Goal: Find specific page/section: Find specific page/section

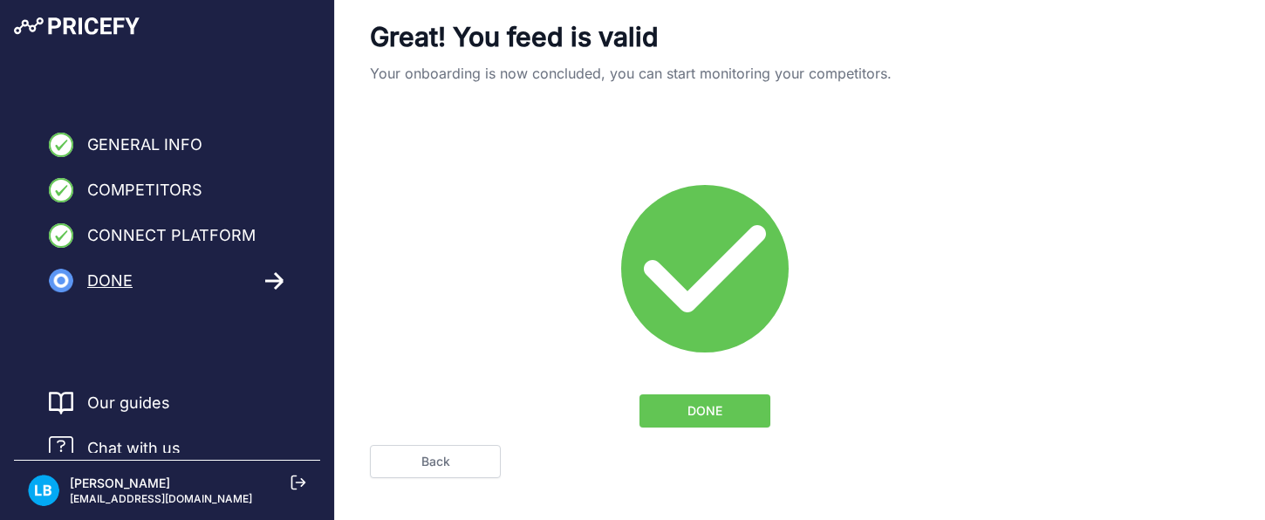
click at [121, 446] on span "Chat with us" at bounding box center [133, 448] width 93 height 24
click at [677, 420] on button "DONE" at bounding box center [705, 410] width 131 height 33
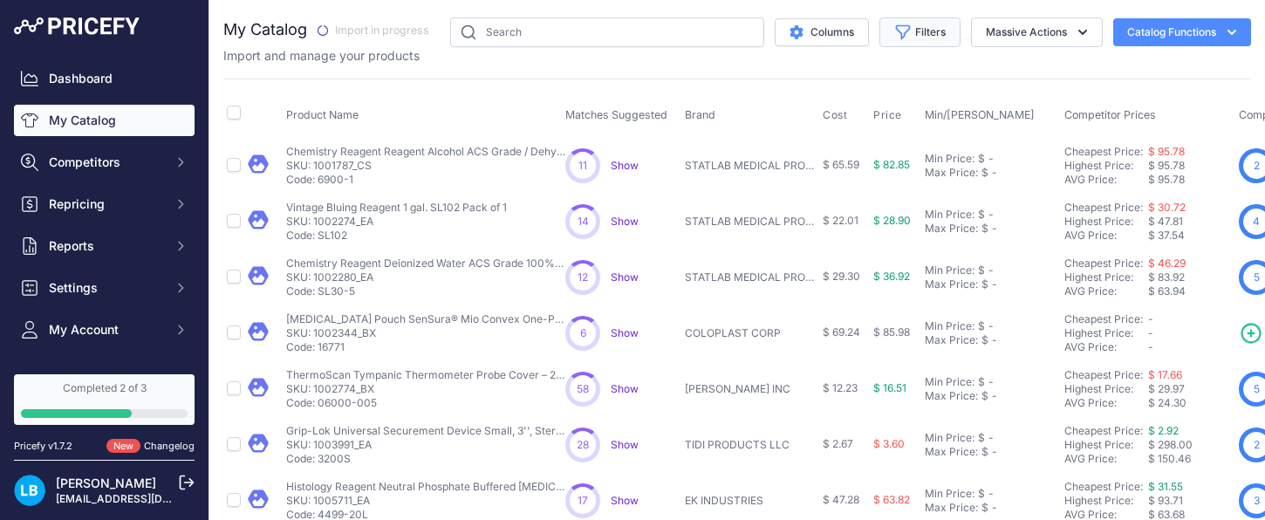
click at [931, 31] on button "Filters" at bounding box center [920, 32] width 81 height 30
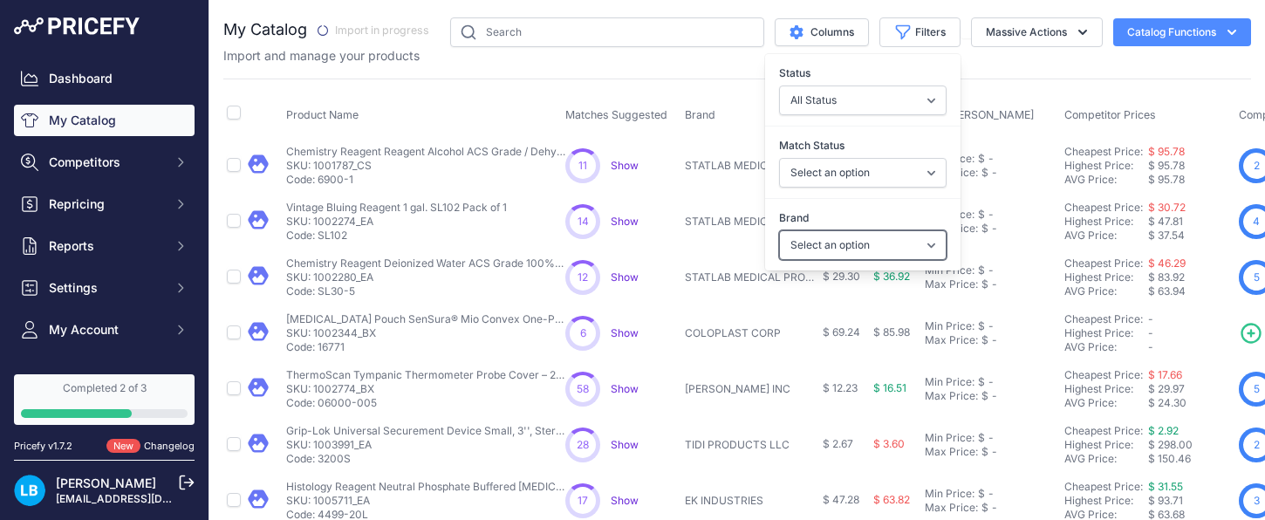
click at [854, 239] on select "Select an option 3B MEDICAL DBA REACT HEALTH 3M CONSUMER [PERSON_NAME] DIAGNOST…" at bounding box center [863, 245] width 168 height 30
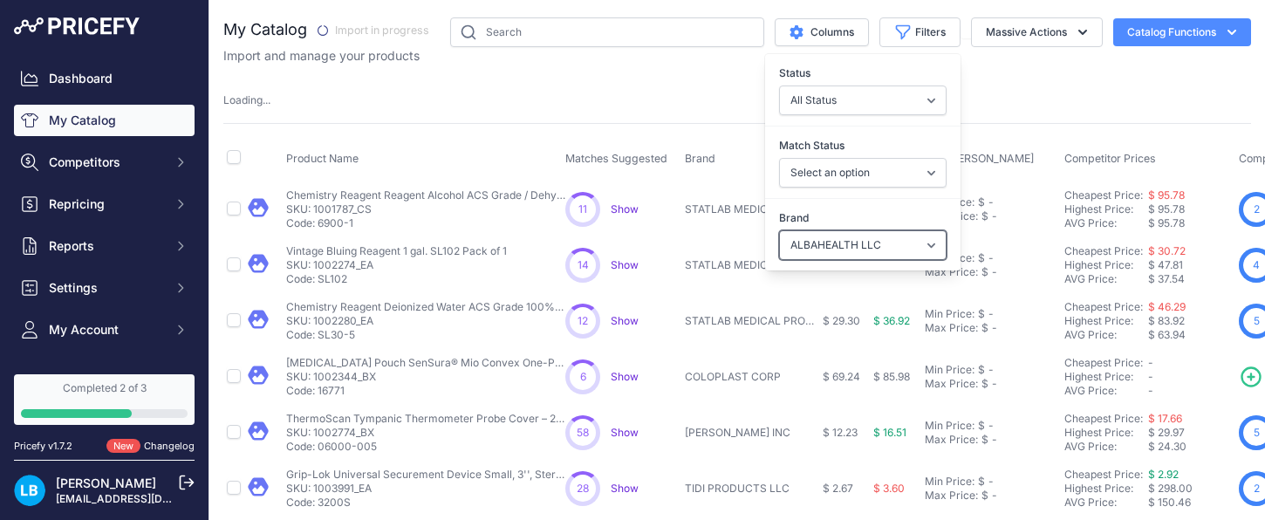
select select "NEPHCENTRIC LLC"
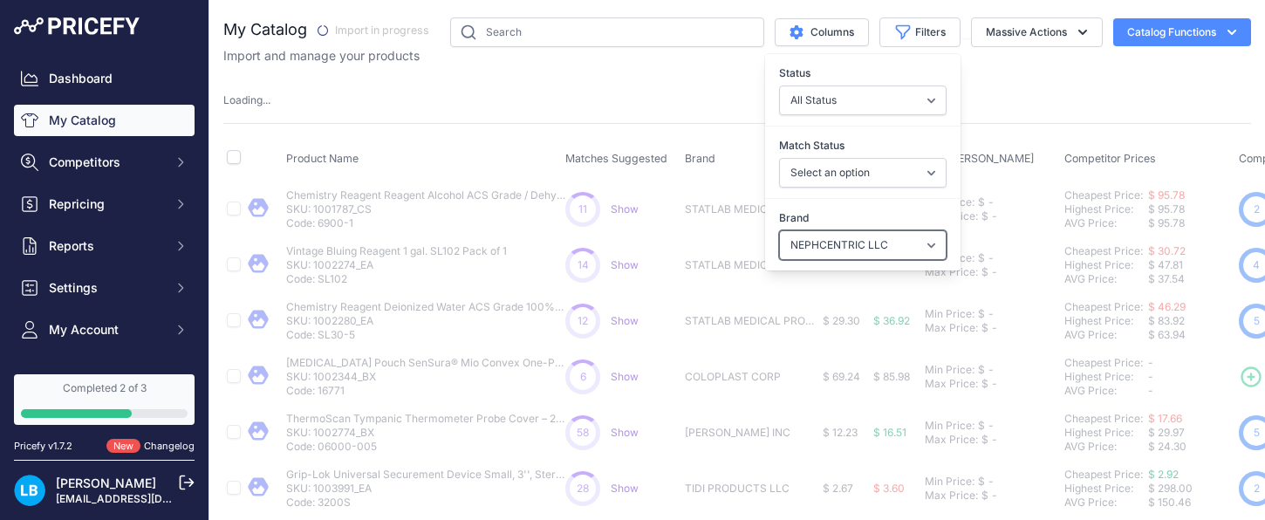
select select "ALBAHEALTH LLC"
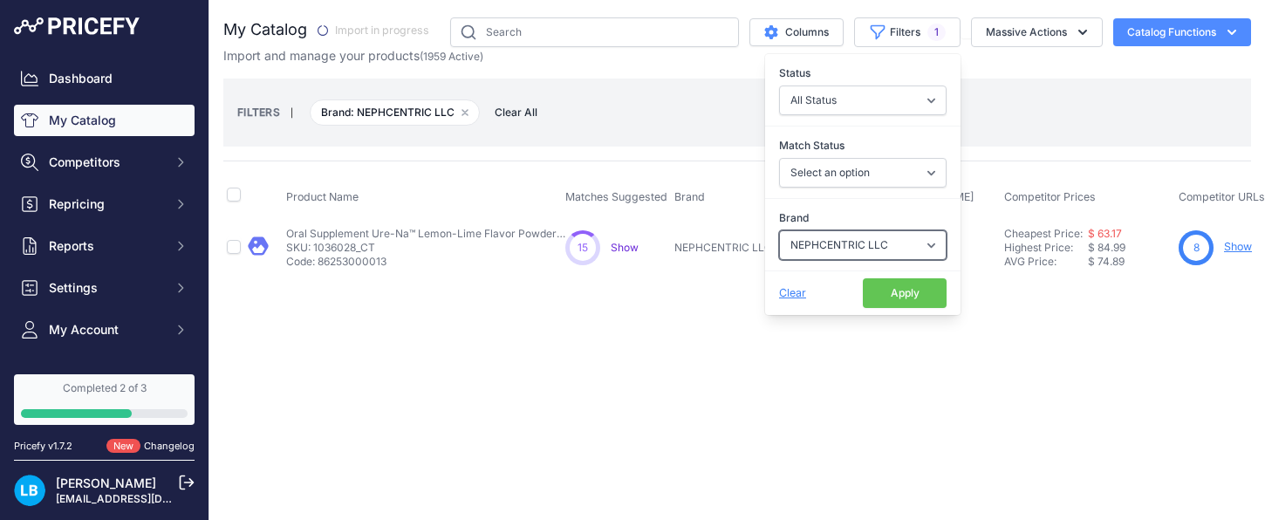
click at [826, 244] on select "Select an option 3B MEDICAL DBA REACT HEALTH 3M CONSUMER [PERSON_NAME] DIAGNOST…" at bounding box center [863, 245] width 168 height 30
select select "NESTLE HEALTHCARE NUTRITION IN"
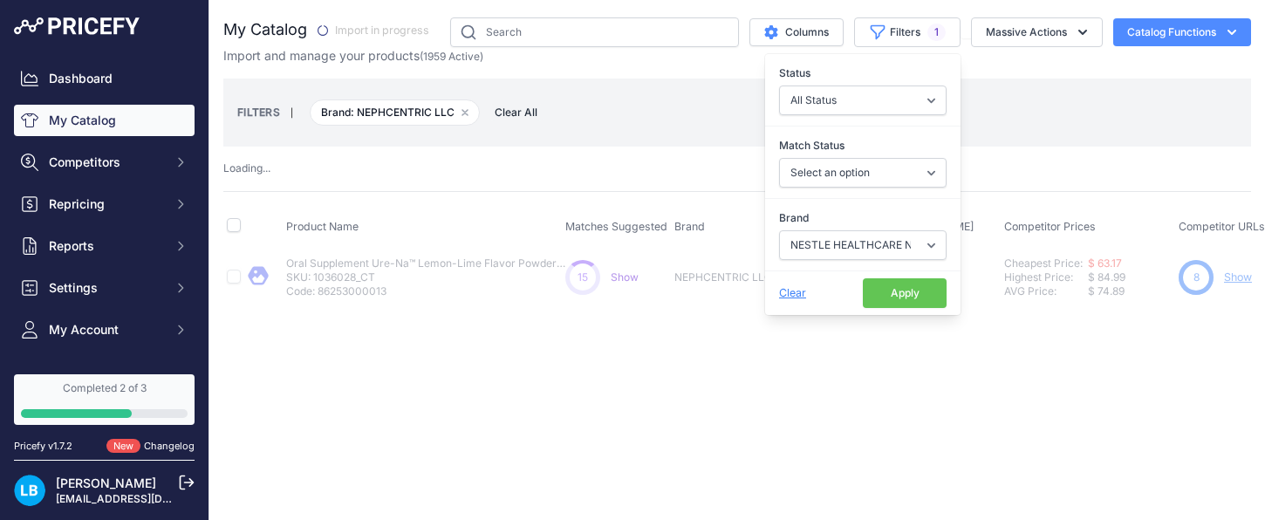
click at [890, 298] on button "Apply" at bounding box center [905, 293] width 84 height 30
